Goal: Transaction & Acquisition: Purchase product/service

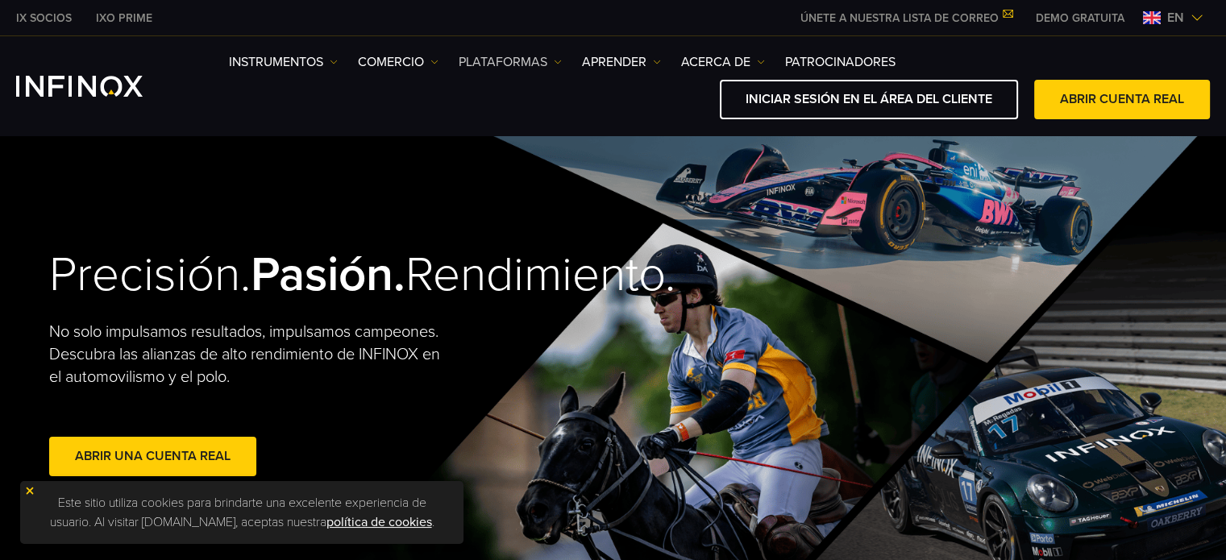
click at [519, 61] on font "PLATAFORMAS" at bounding box center [503, 62] width 89 height 16
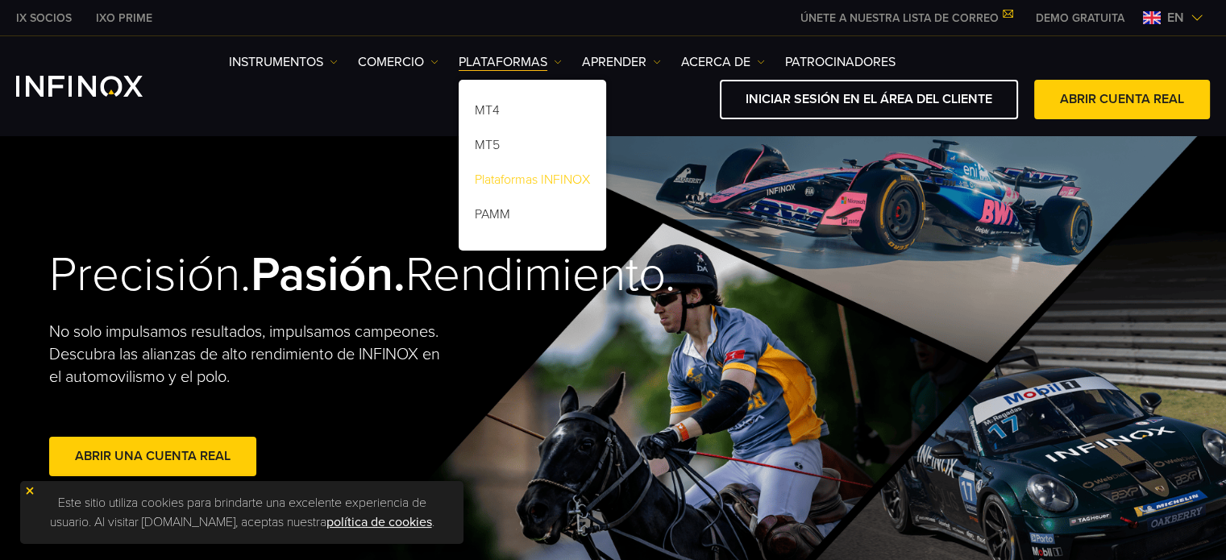
click at [517, 174] on font "Plataformas INFINOX" at bounding box center [532, 180] width 115 height 16
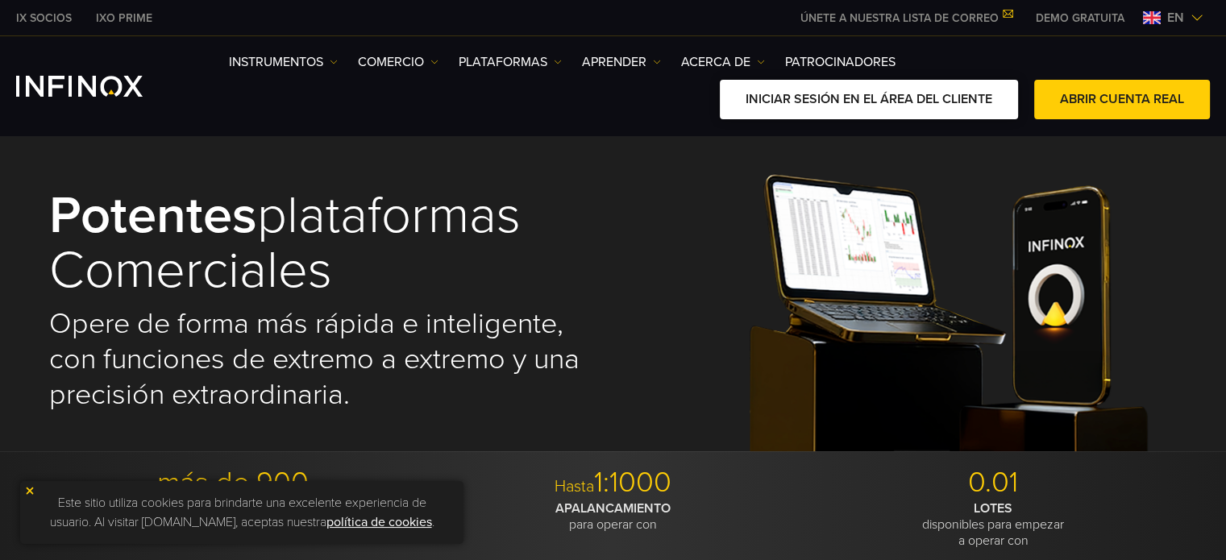
click at [931, 93] on font "INICIAR SESIÓN EN EL ÁREA DEL CLIENTE" at bounding box center [869, 99] width 247 height 16
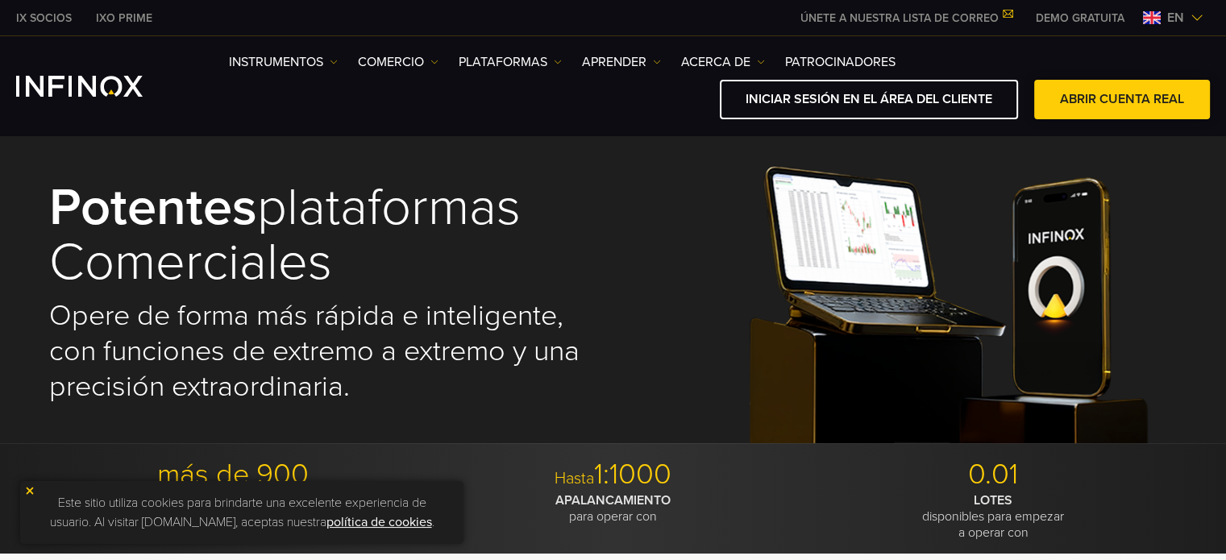
click at [1126, 106] on link "ABRIR CUENTA REAL" at bounding box center [1122, 99] width 176 height 39
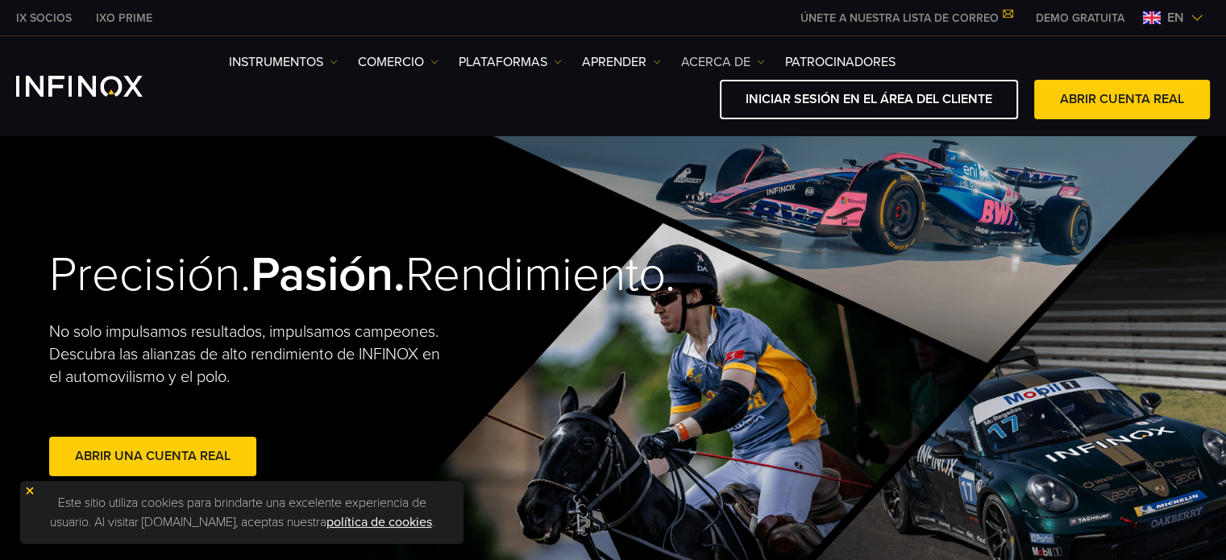
click at [757, 59] on img at bounding box center [761, 62] width 8 height 8
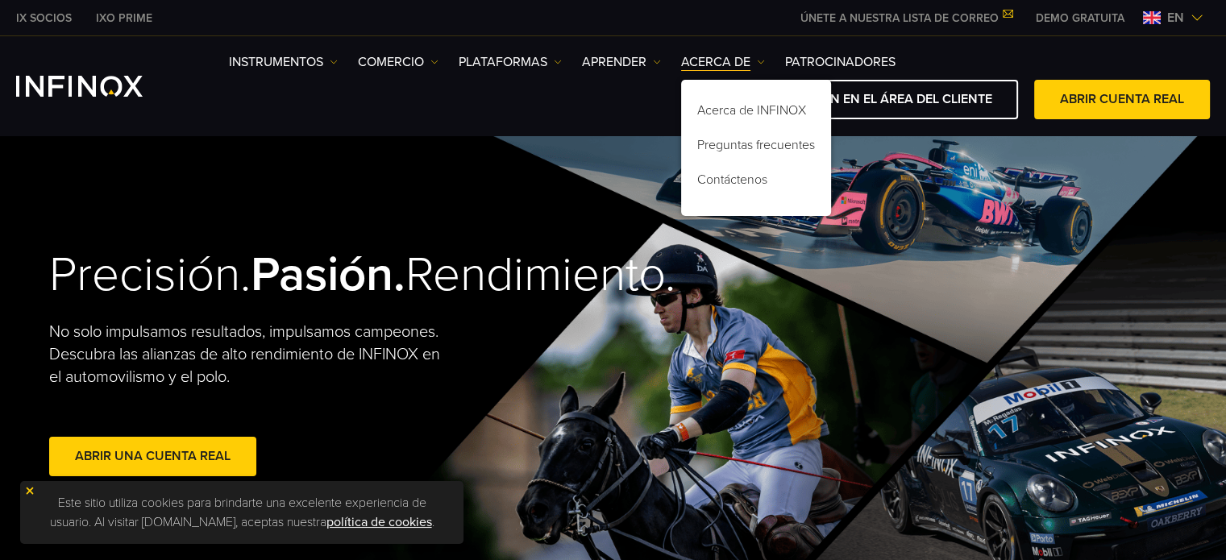
click at [838, 172] on div "Precisión. [GEOGRAPHIC_DATA]. Rendimiento. No solo impulsamos resultados, impul…" at bounding box center [613, 364] width 1161 height 458
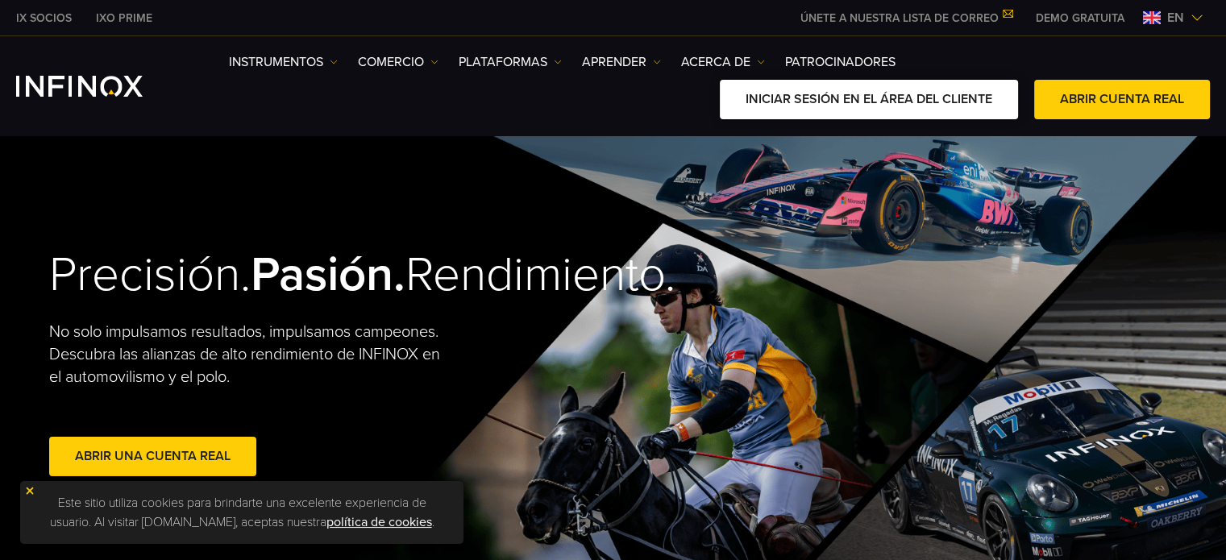
click at [800, 86] on link "INICIAR SESIÓN EN EL ÁREA DEL CLIENTE" at bounding box center [869, 99] width 298 height 39
